Goal: Task Accomplishment & Management: Use online tool/utility

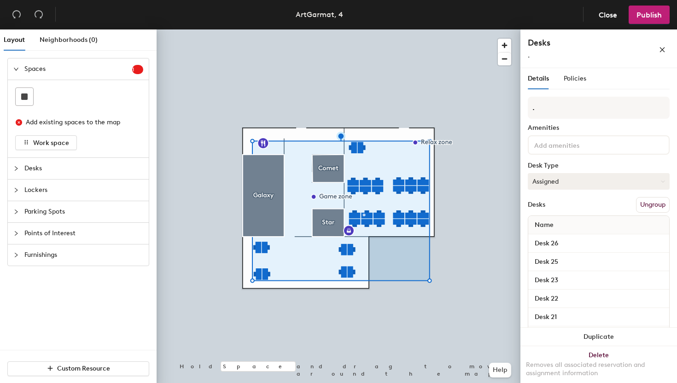
click at [573, 181] on button "Assigned" at bounding box center [599, 181] width 142 height 17
click at [553, 240] on div "Hoteled" at bounding box center [575, 238] width 92 height 14
click at [650, 10] on button "Publish" at bounding box center [649, 15] width 41 height 18
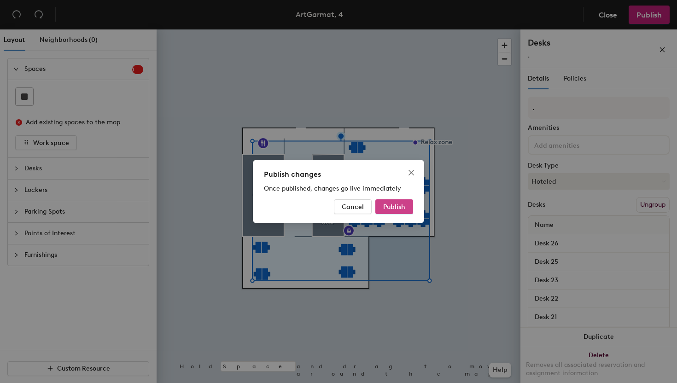
click at [411, 203] on button "Publish" at bounding box center [395, 207] width 38 height 15
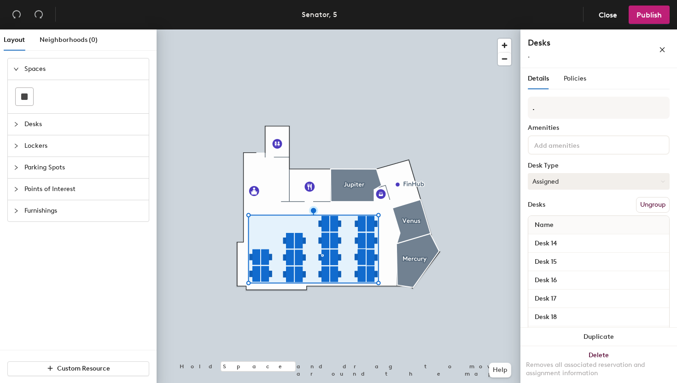
click at [565, 182] on button "Assigned" at bounding box center [599, 181] width 142 height 17
click at [553, 238] on div "Hoteled" at bounding box center [575, 238] width 92 height 14
click at [371, 29] on div at bounding box center [339, 29] width 364 height 0
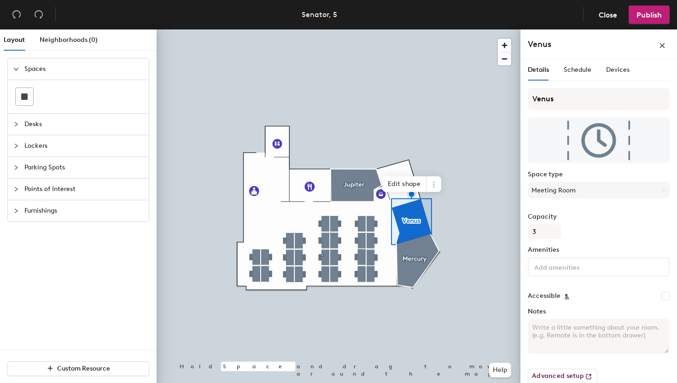
scroll to position [12, 0]
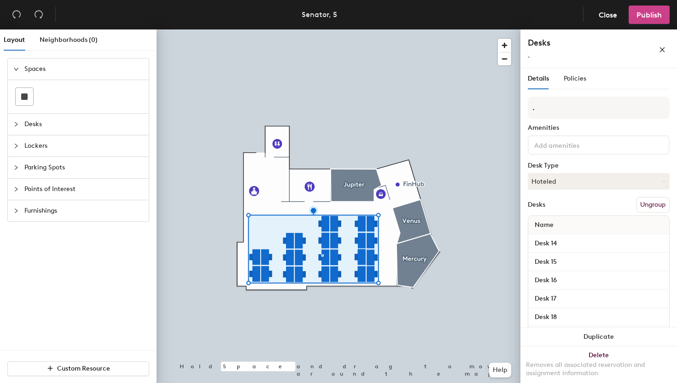
click at [652, 20] on button "Publish" at bounding box center [649, 15] width 41 height 18
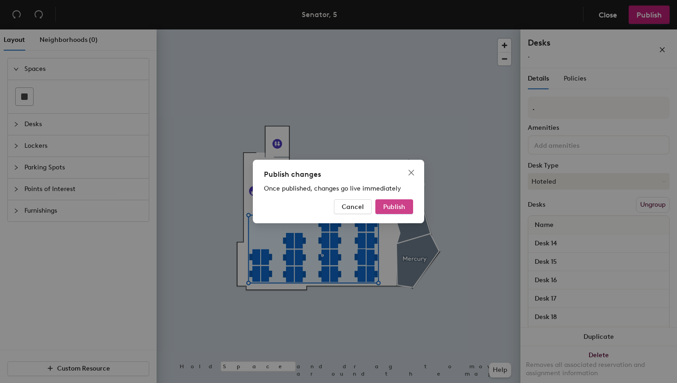
click at [400, 209] on span "Publish" at bounding box center [394, 207] width 22 height 8
